Goal: Task Accomplishment & Management: Use online tool/utility

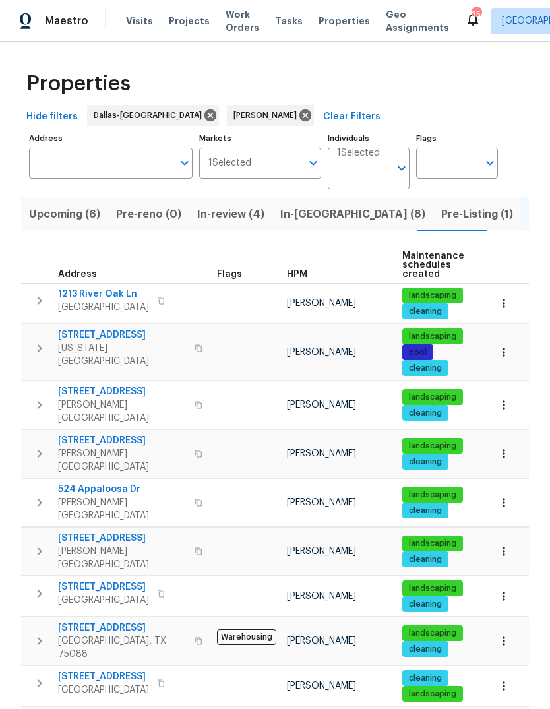
scroll to position [3, 0]
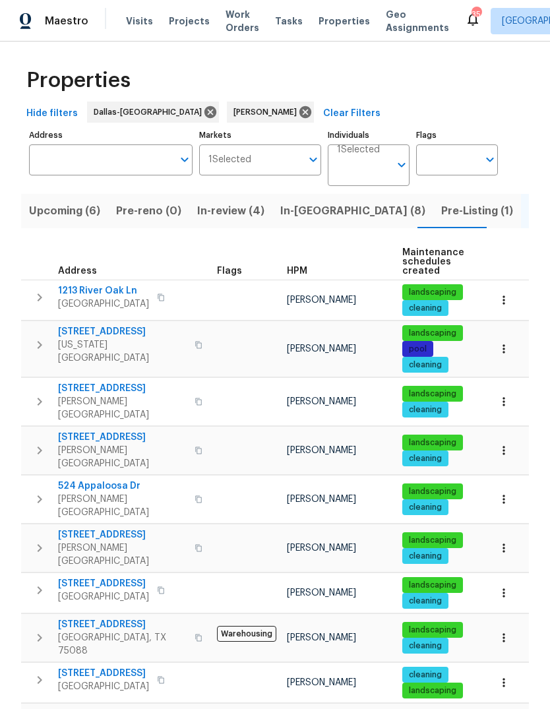
click at [441, 212] on span "Pre-Listing (1)" at bounding box center [477, 211] width 72 height 18
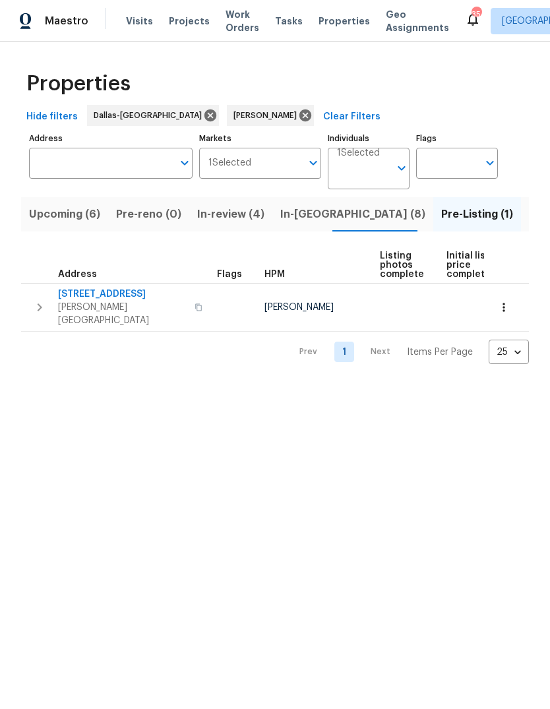
click at [100, 290] on span "[STREET_ADDRESS]" at bounding box center [122, 294] width 129 height 13
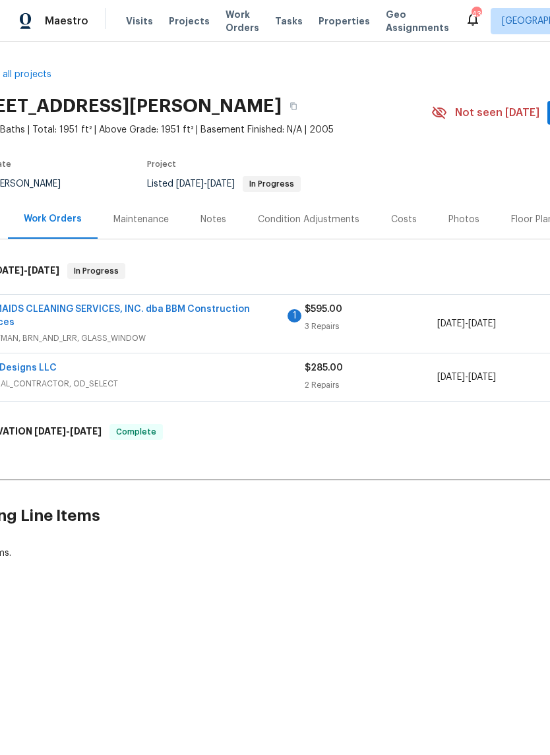
scroll to position [0, 41]
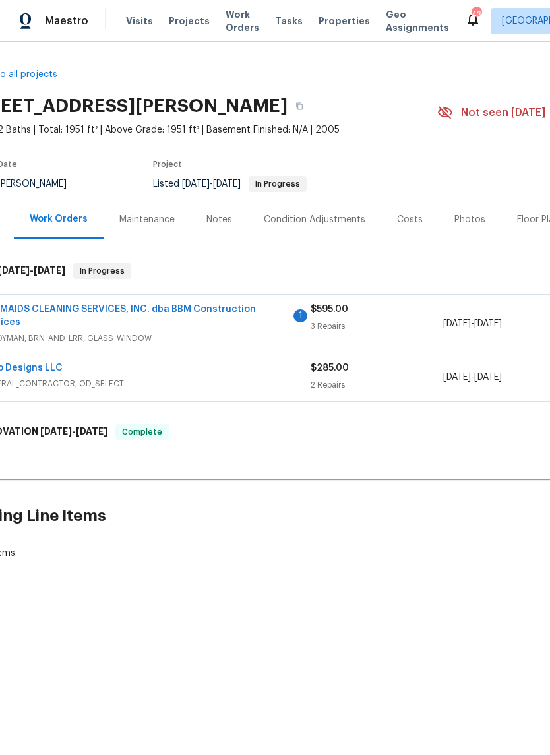
click at [194, 311] on link "B&B MAIDS CLEANING SERVICES, INC. dba BBM Construction Services" at bounding box center [118, 316] width 276 height 22
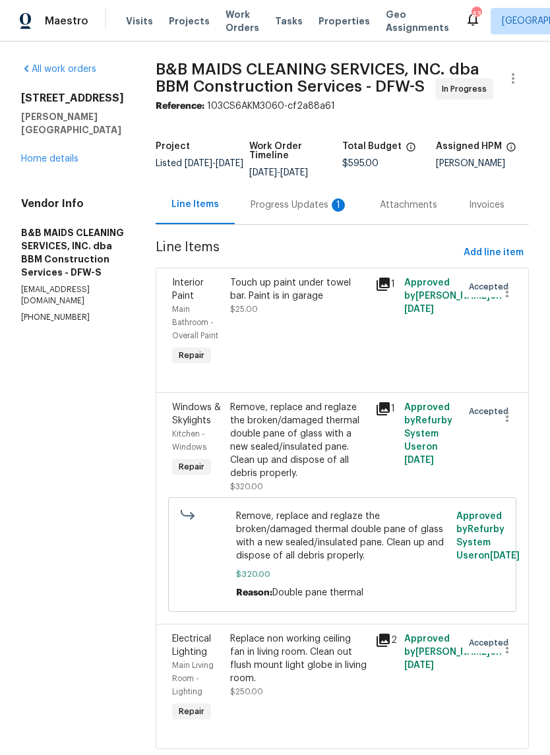
click at [303, 212] on div "Progress Updates 1" at bounding box center [300, 205] width 98 height 13
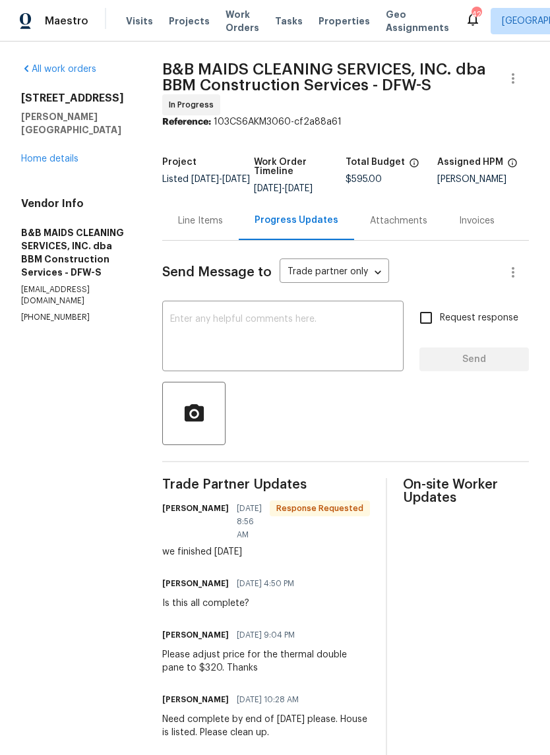
click at [59, 154] on link "Home details" at bounding box center [49, 158] width 57 height 9
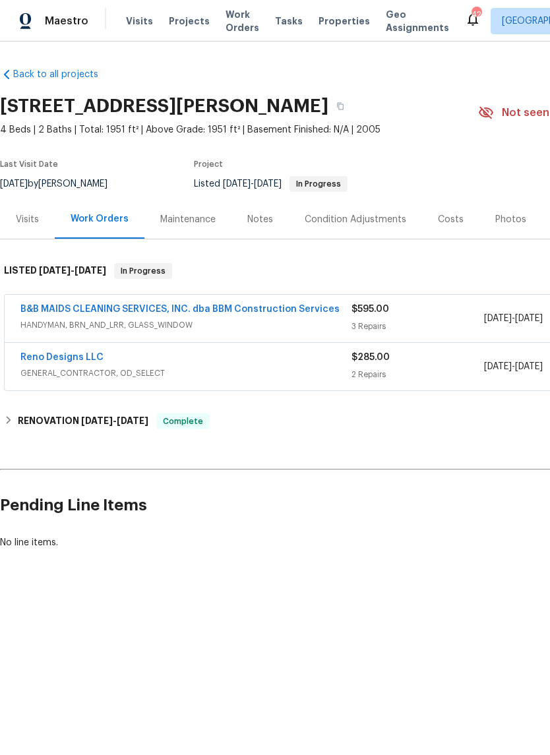
click at [262, 308] on link "B&B MAIDS CLEANING SERVICES, INC. dba BBM Construction Services" at bounding box center [179, 309] width 319 height 9
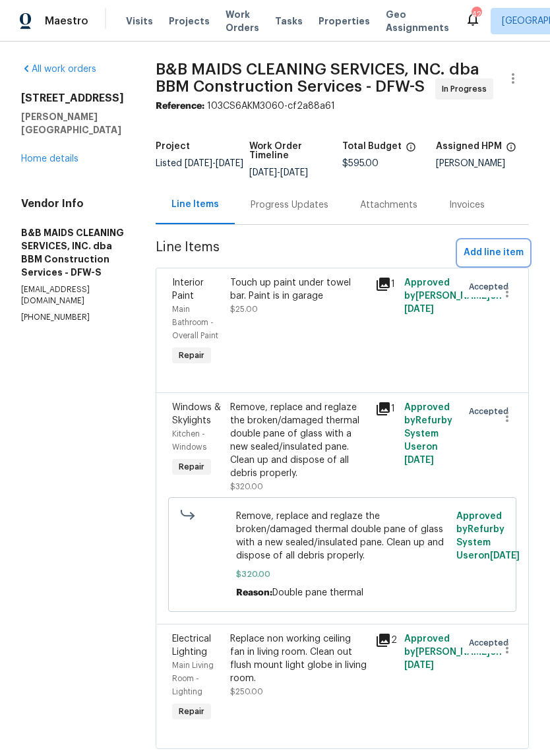
click at [490, 261] on span "Add line item" at bounding box center [494, 253] width 60 height 16
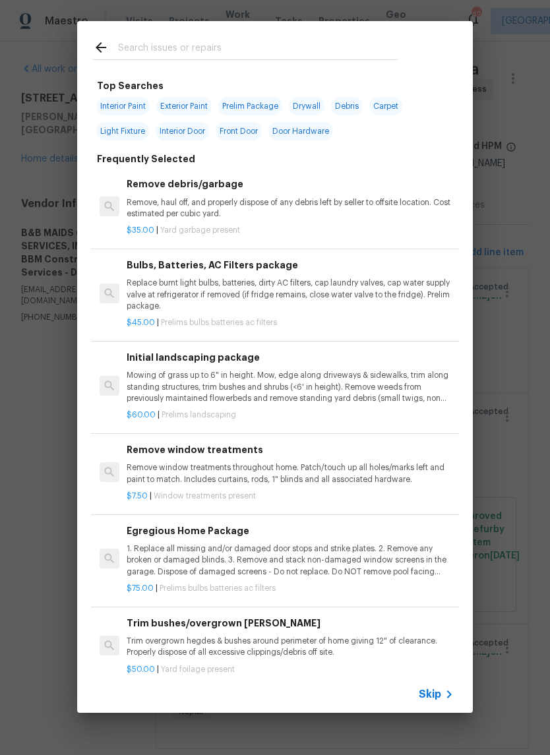
click at [228, 42] on input "text" at bounding box center [258, 50] width 280 height 20
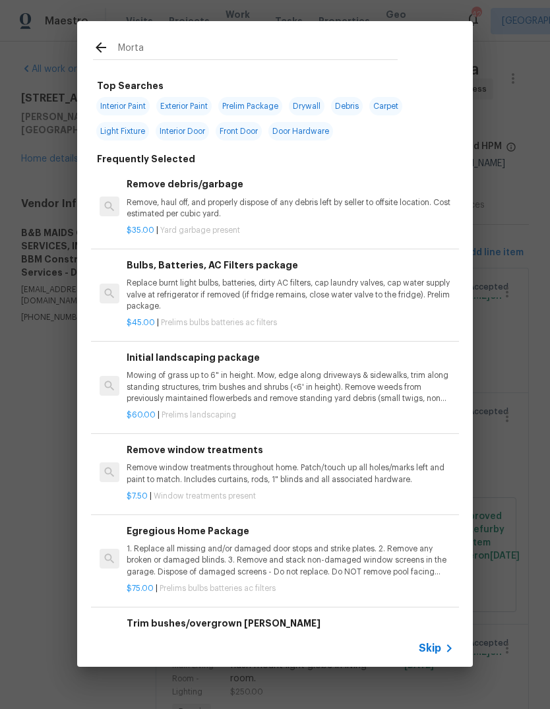
type input "Mortar"
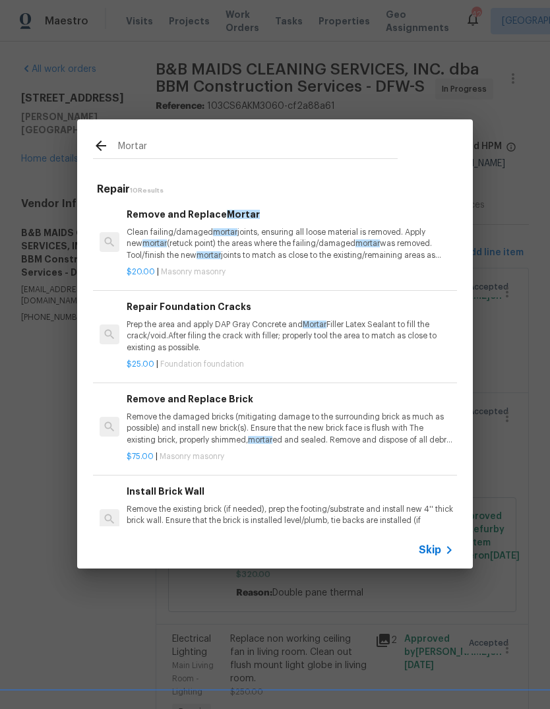
click at [284, 244] on p "Clean failing/damaged mortar joints, ensuring all loose material is removed. Ap…" at bounding box center [290, 244] width 327 height 34
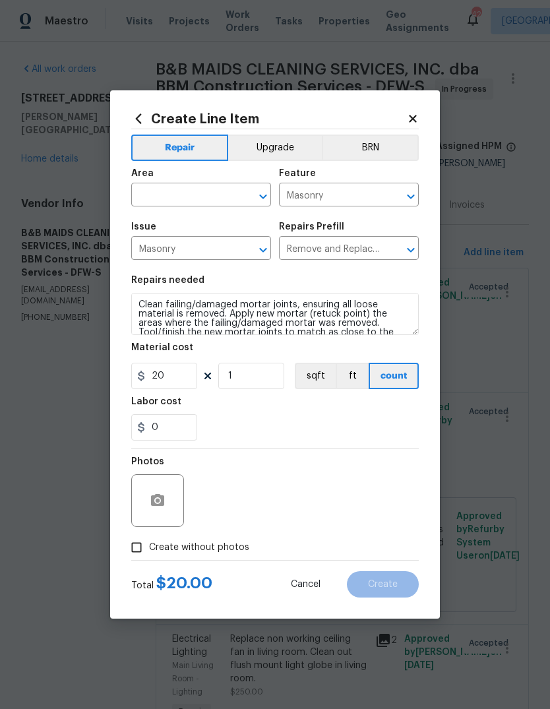
click at [194, 196] on input "text" at bounding box center [182, 196] width 103 height 20
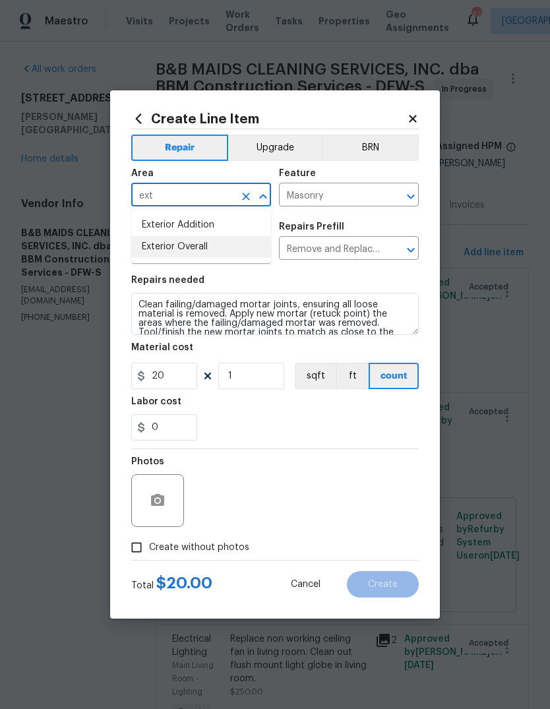
click at [215, 254] on li "Exterior Overall" at bounding box center [201, 247] width 140 height 22
type input "Exterior Overall"
click at [260, 385] on input "1" at bounding box center [251, 376] width 66 height 26
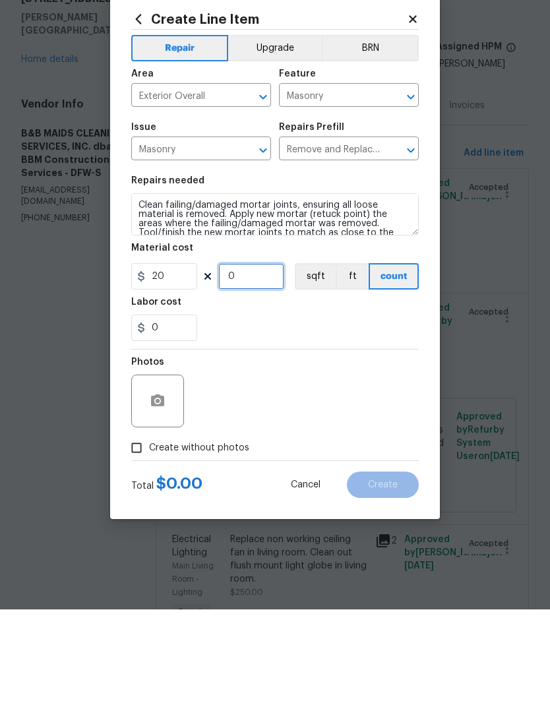
type input "7"
click at [342, 414] on div "0" at bounding box center [275, 427] width 288 height 26
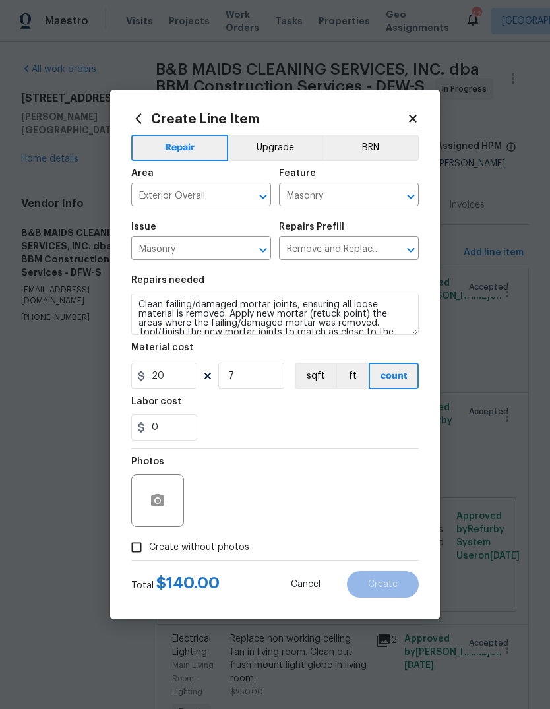
click at [300, 425] on div "0" at bounding box center [275, 427] width 288 height 26
click at [145, 552] on input "Create without photos" at bounding box center [136, 547] width 25 height 25
checkbox input "true"
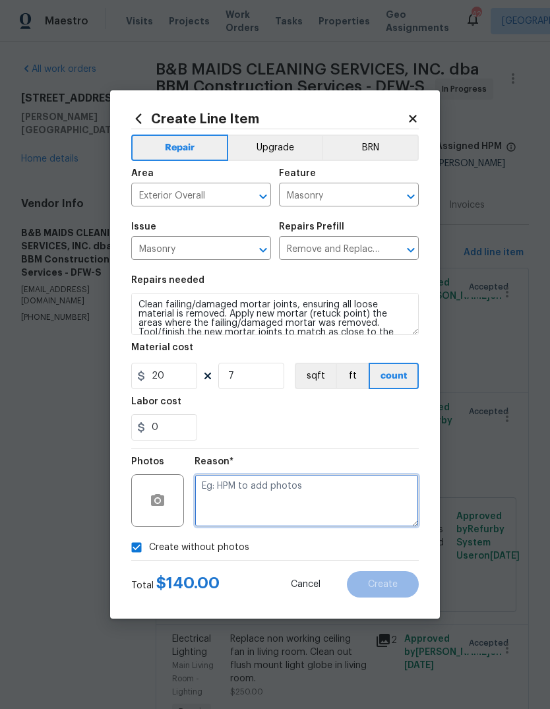
click at [238, 509] on textarea at bounding box center [307, 500] width 224 height 53
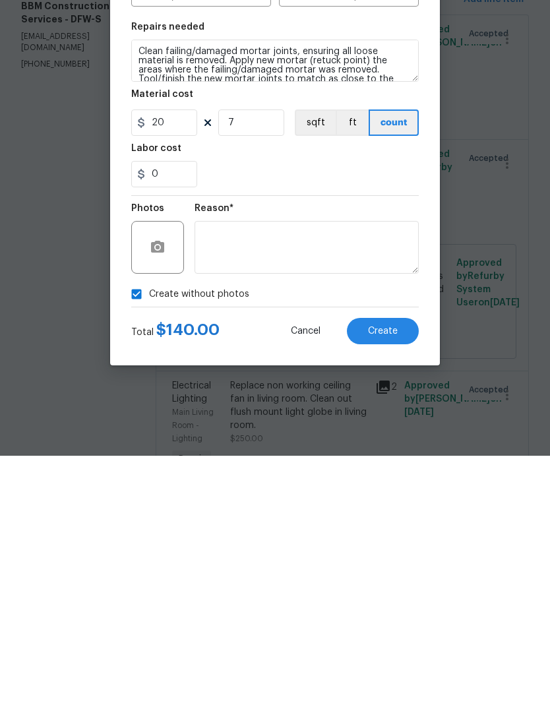
click at [395, 580] on span "Create" at bounding box center [383, 585] width 30 height 10
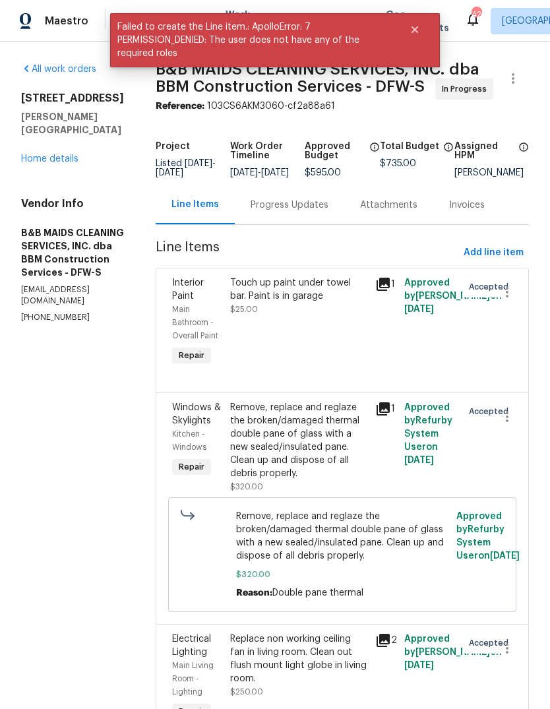
scroll to position [0, 0]
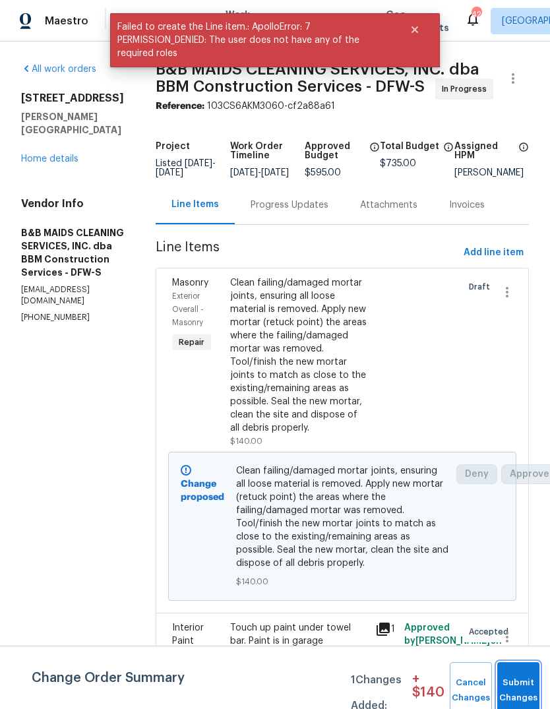
click at [511, 686] on button "Submit Changes" at bounding box center [518, 690] width 42 height 57
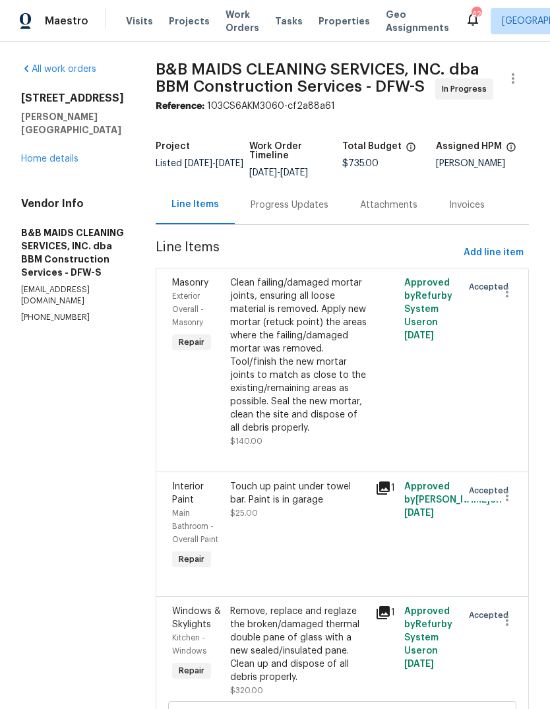
click at [58, 154] on link "Home details" at bounding box center [49, 158] width 57 height 9
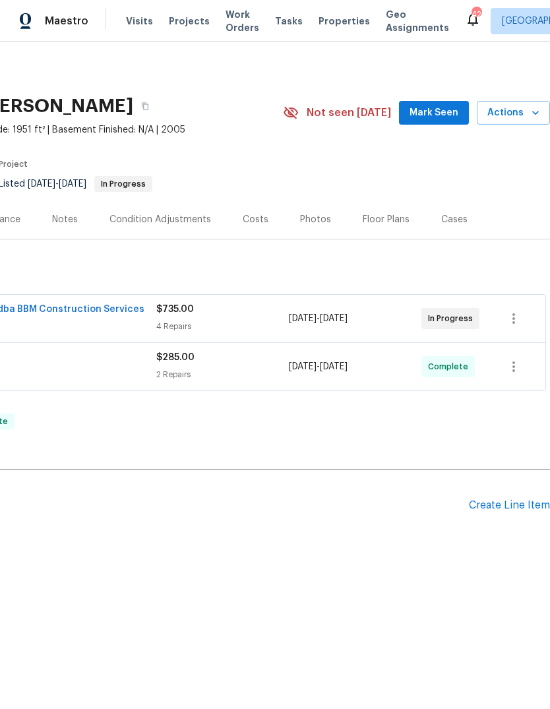
scroll to position [0, 195]
click at [539, 110] on icon "button" at bounding box center [535, 112] width 13 height 13
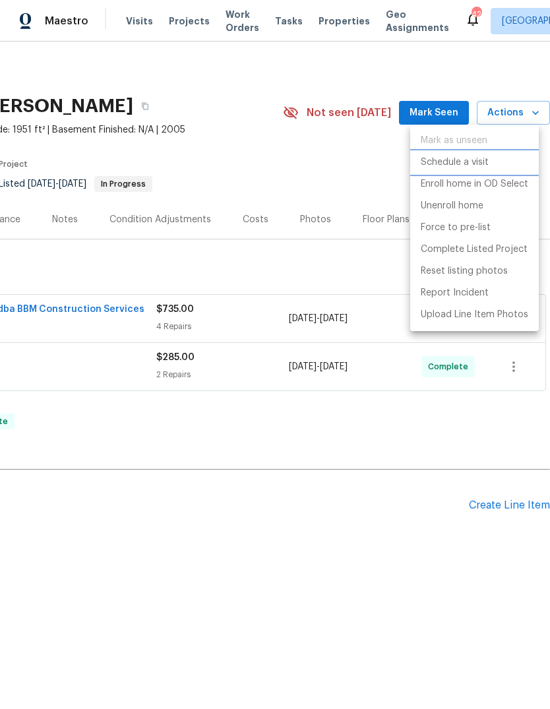
click at [470, 162] on p "Schedule a visit" at bounding box center [455, 163] width 68 height 14
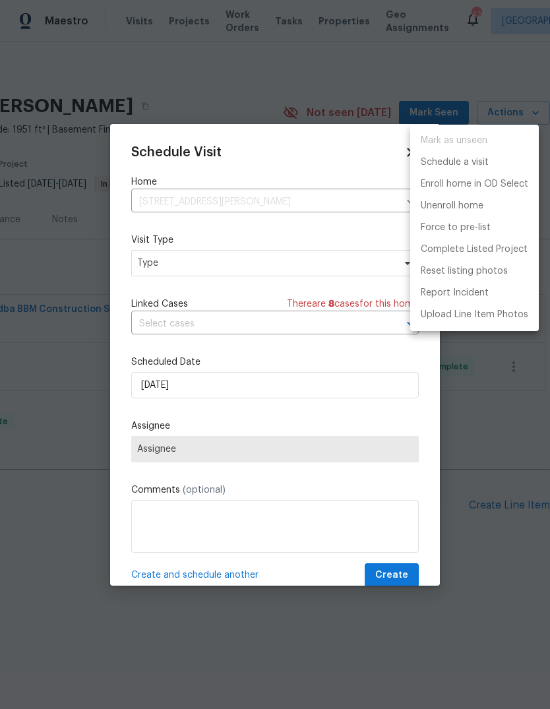
click at [293, 266] on div at bounding box center [275, 354] width 550 height 709
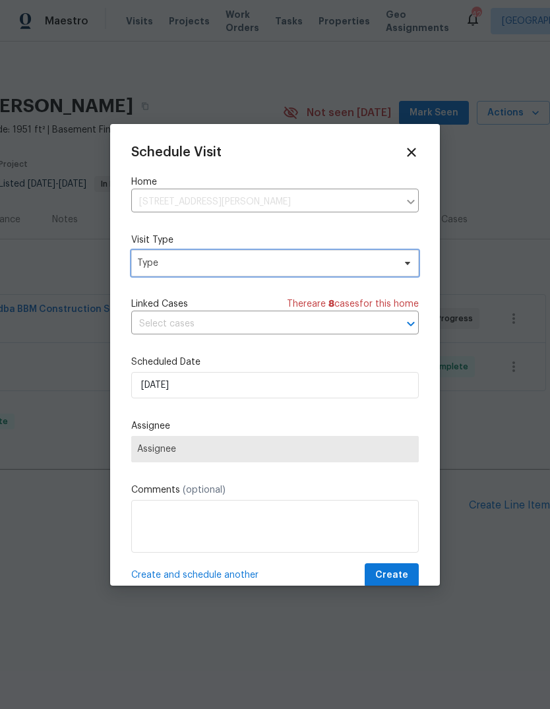
click at [320, 263] on span "Type" at bounding box center [265, 263] width 257 height 13
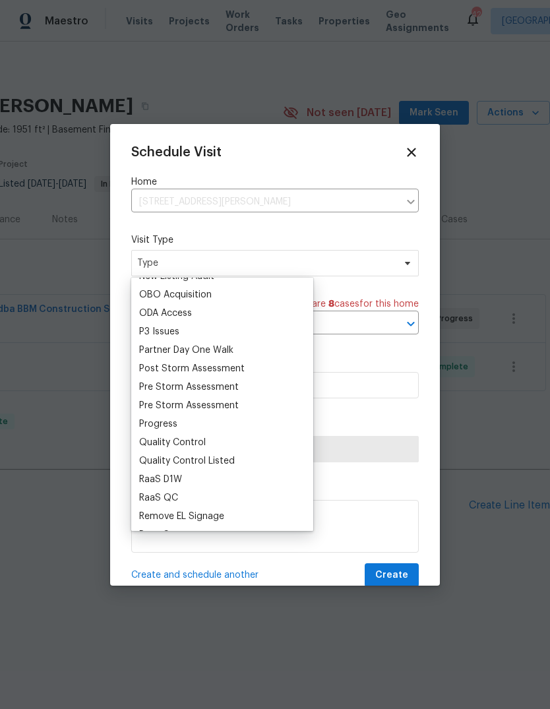
scroll to position [759, 0]
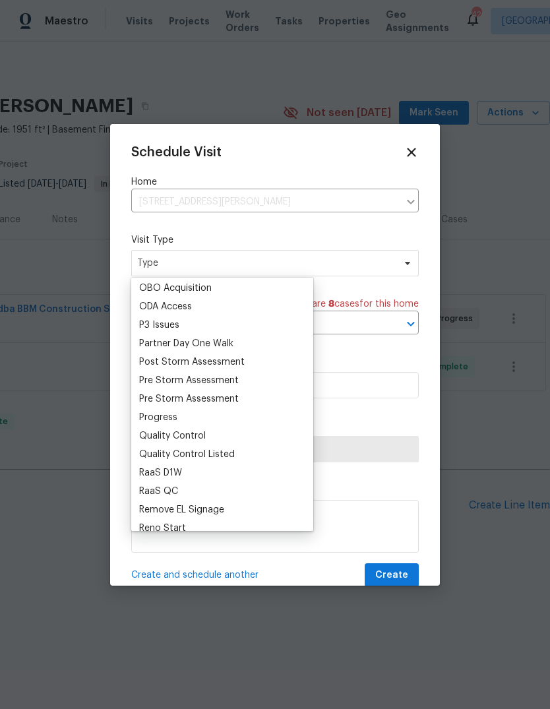
click at [169, 416] on div "Progress" at bounding box center [158, 417] width 38 height 13
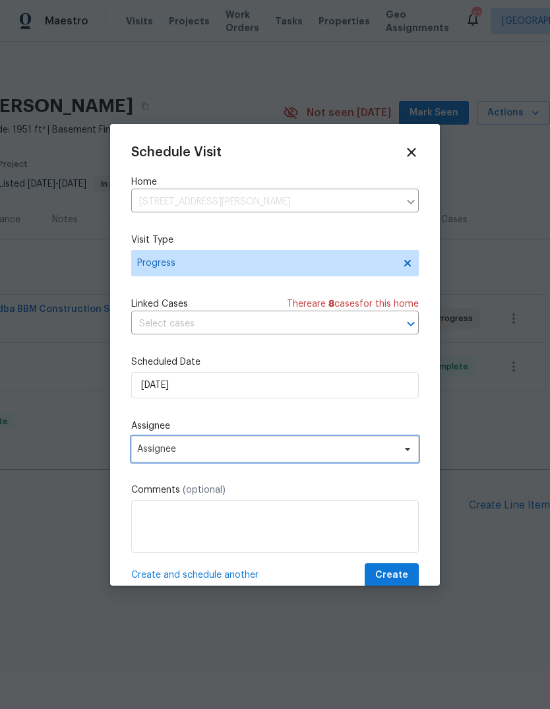
click at [206, 453] on span "Assignee" at bounding box center [266, 449] width 259 height 11
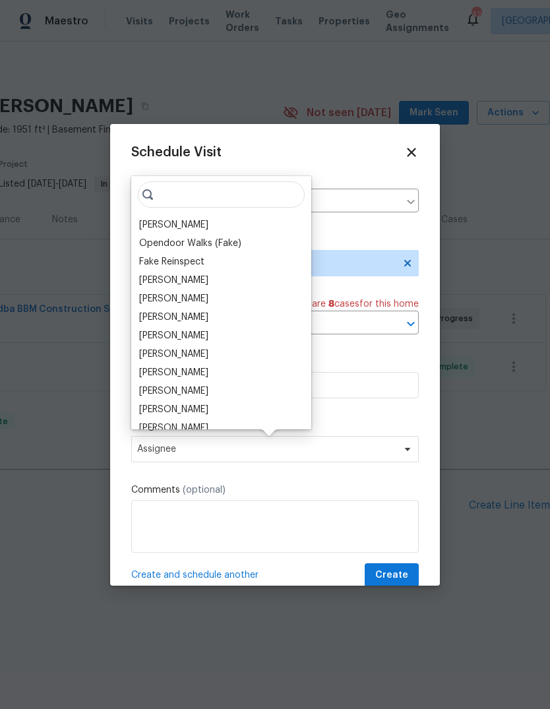
click at [184, 224] on div "[PERSON_NAME]" at bounding box center [173, 224] width 69 height 13
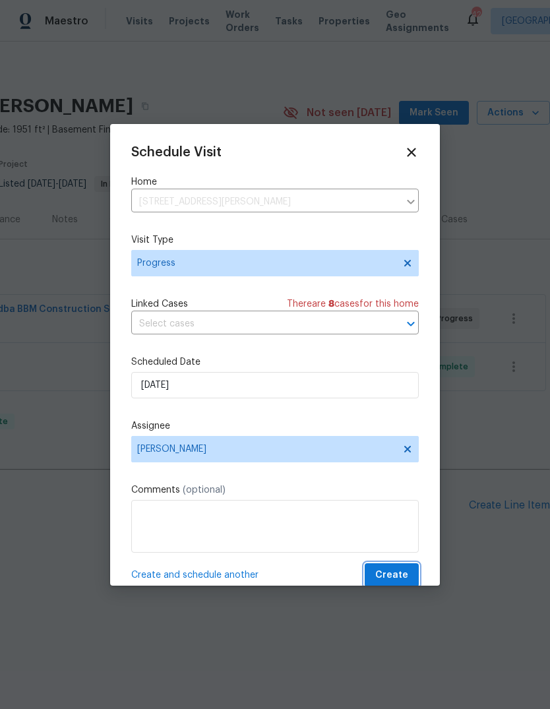
click at [389, 573] on span "Create" at bounding box center [391, 575] width 33 height 16
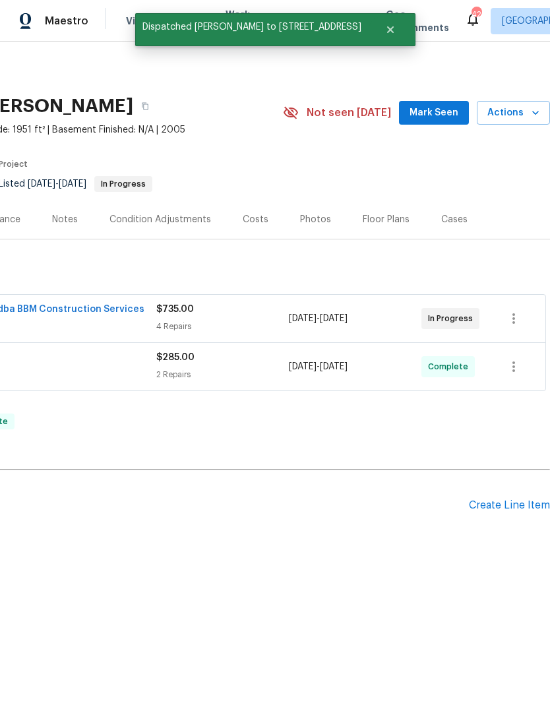
click at [317, 216] on div "Photos" at bounding box center [315, 219] width 31 height 13
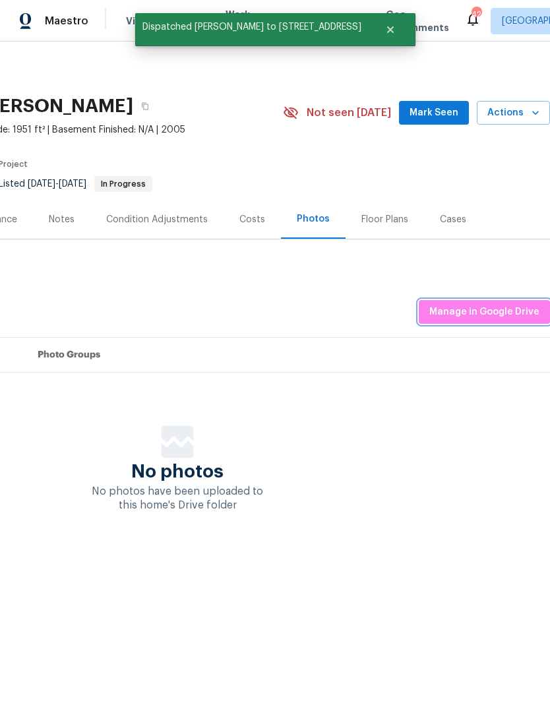
click at [478, 309] on span "Manage in Google Drive" at bounding box center [485, 312] width 110 height 16
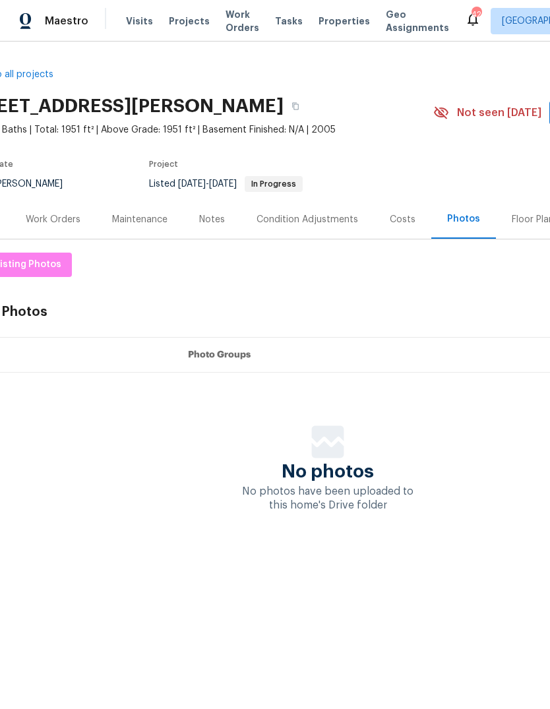
scroll to position [0, 46]
click at [466, 221] on div "Photos" at bounding box center [463, 218] width 33 height 13
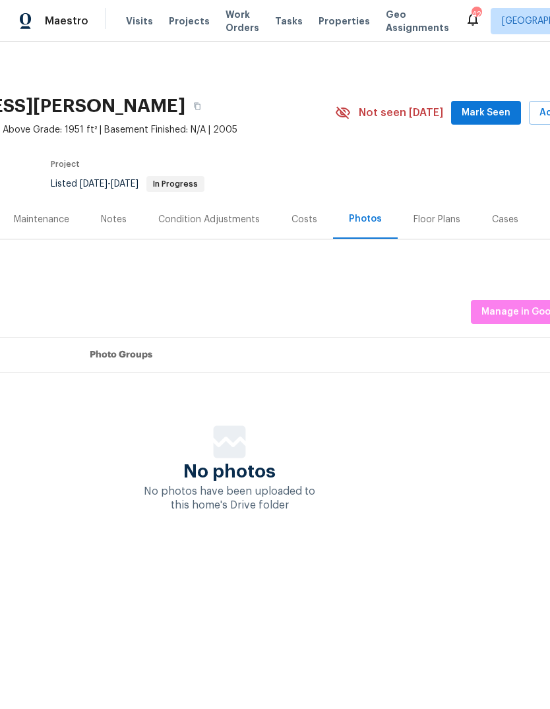
scroll to position [0, 155]
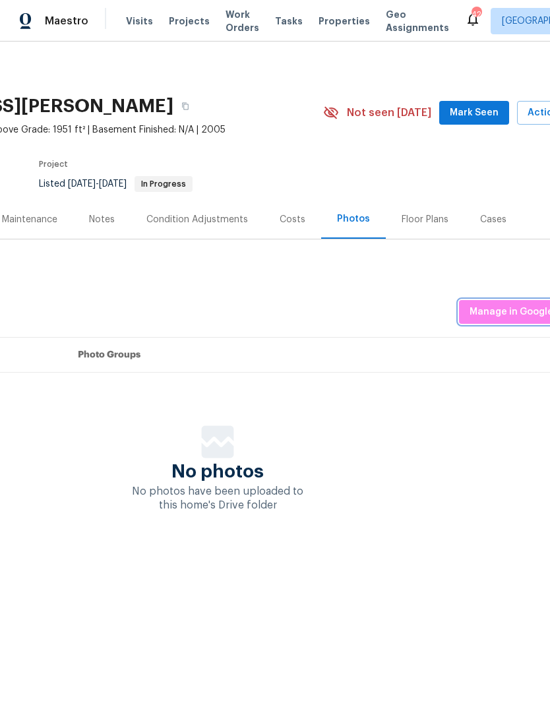
click at [499, 317] on span "Manage in Google Drive" at bounding box center [525, 312] width 110 height 16
